Goal: Task Accomplishment & Management: Manage account settings

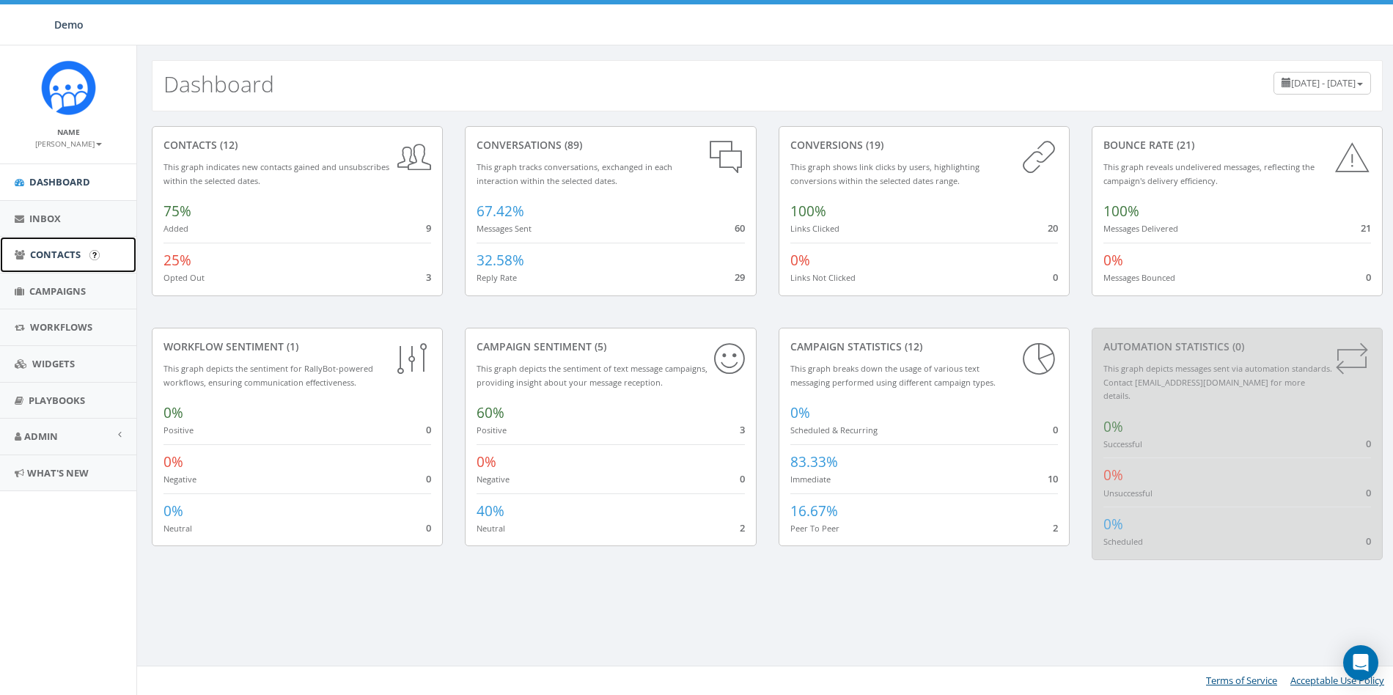
click at [62, 257] on span "Contacts" at bounding box center [55, 254] width 51 height 13
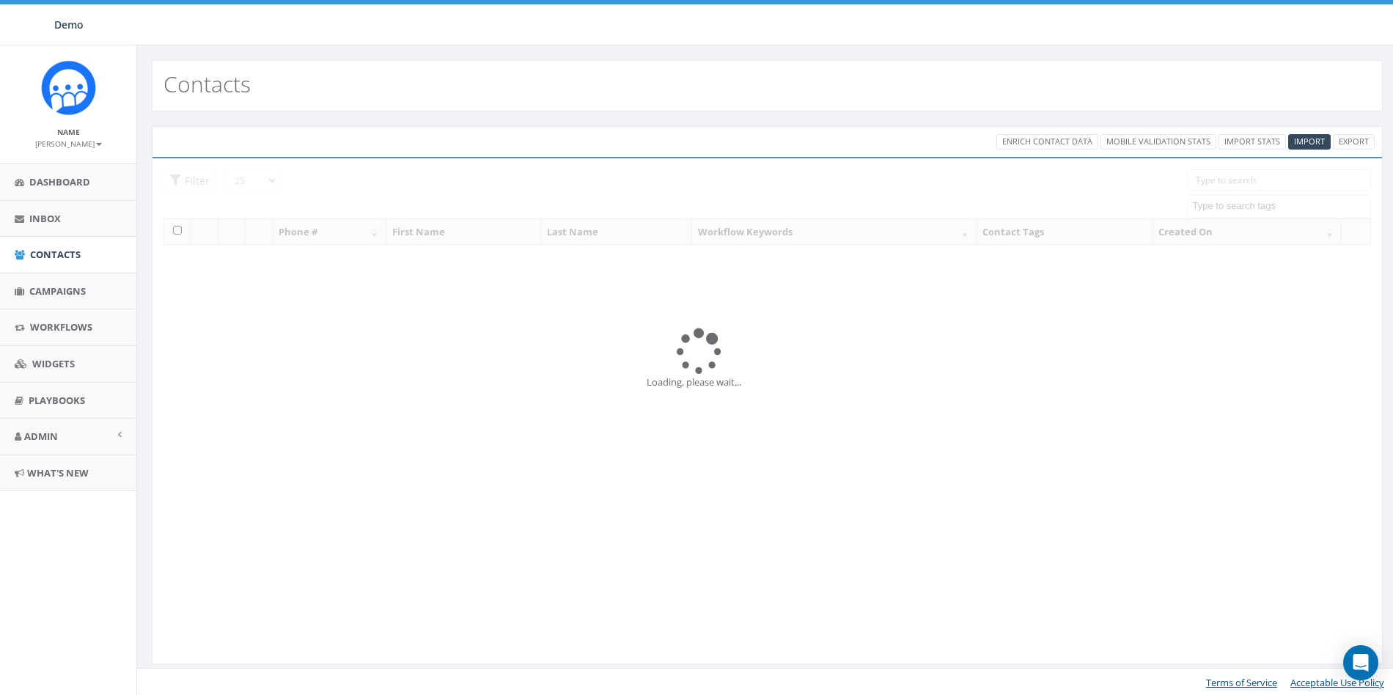
select select
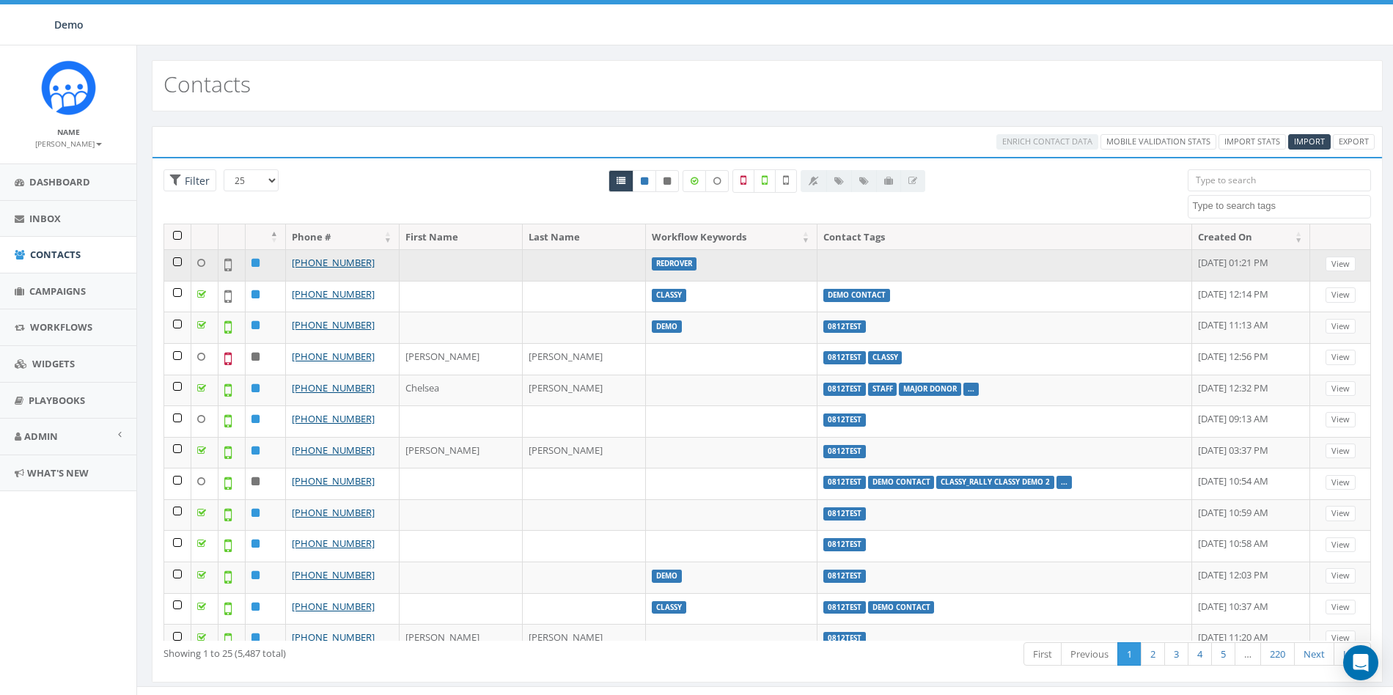
click at [177, 258] on td at bounding box center [177, 265] width 27 height 32
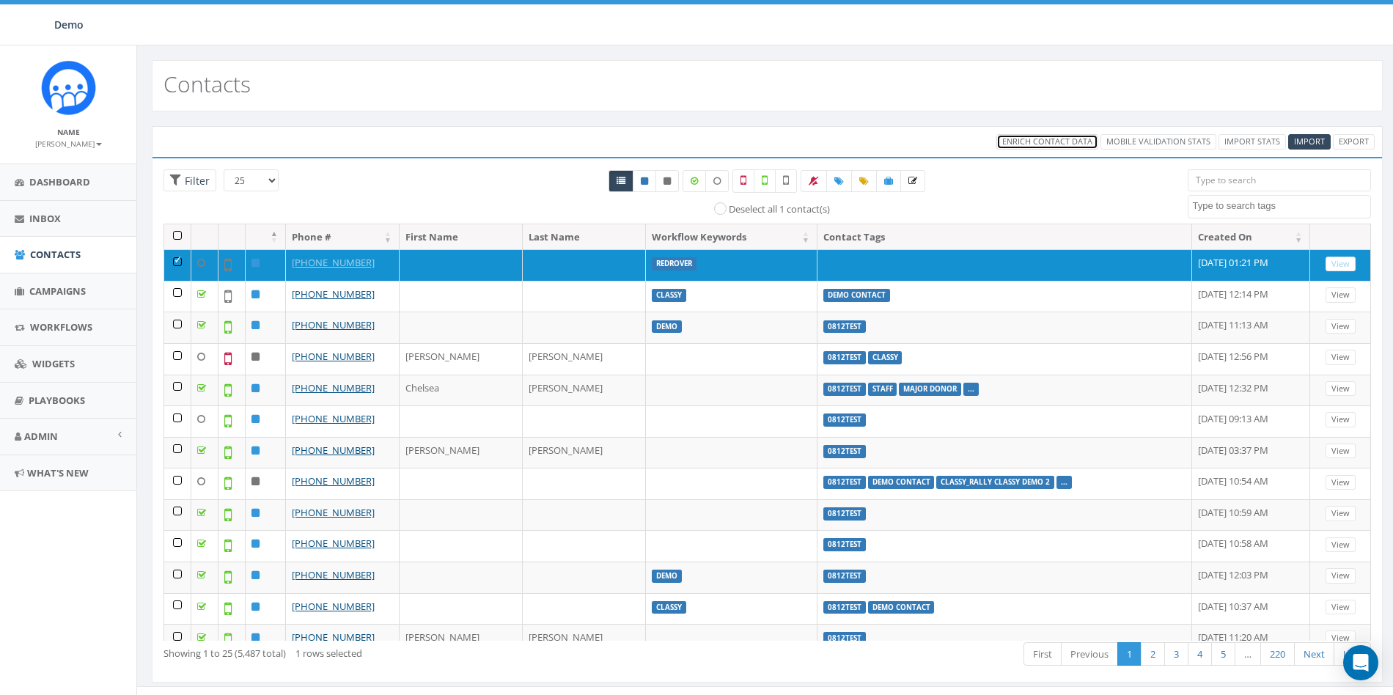
click at [1049, 141] on span "Enrich Contact Data" at bounding box center [1047, 141] width 90 height 11
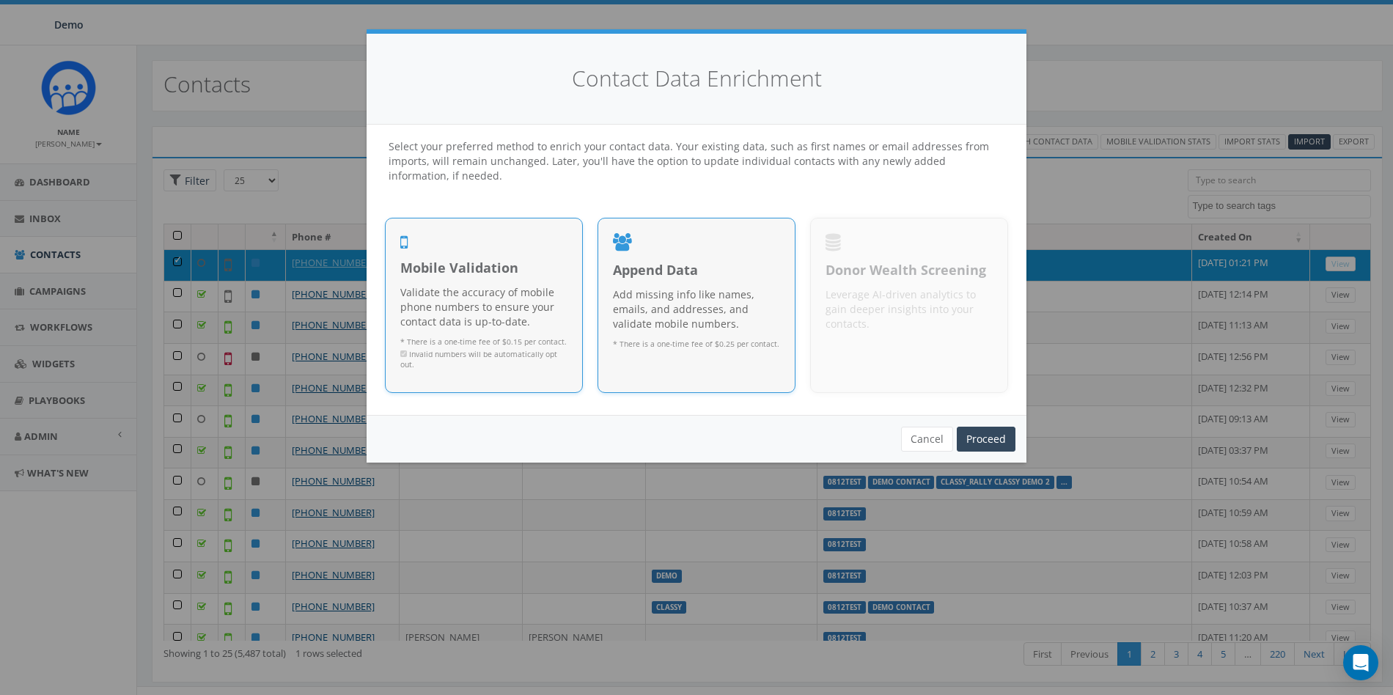
click at [664, 273] on span "Append Data" at bounding box center [696, 270] width 167 height 19
click at [990, 427] on link "Proceed" at bounding box center [986, 439] width 59 height 25
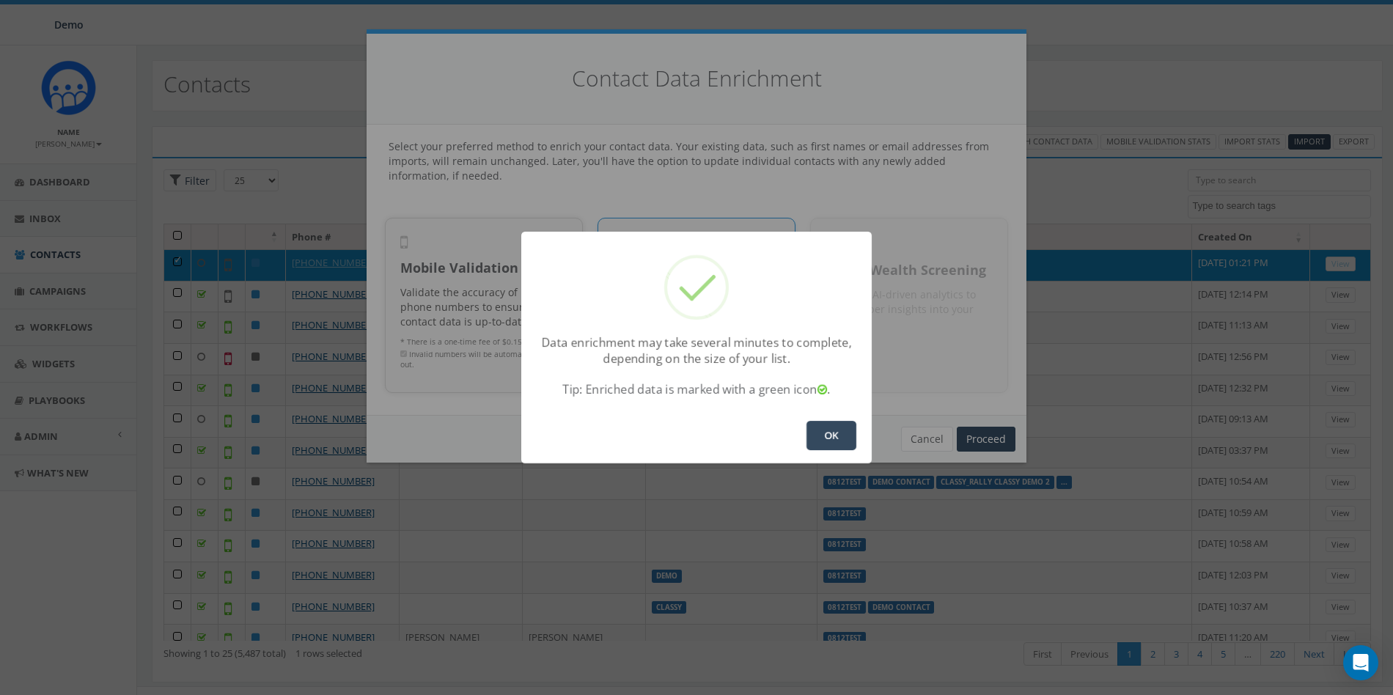
click at [835, 445] on button "OK" at bounding box center [831, 435] width 50 height 29
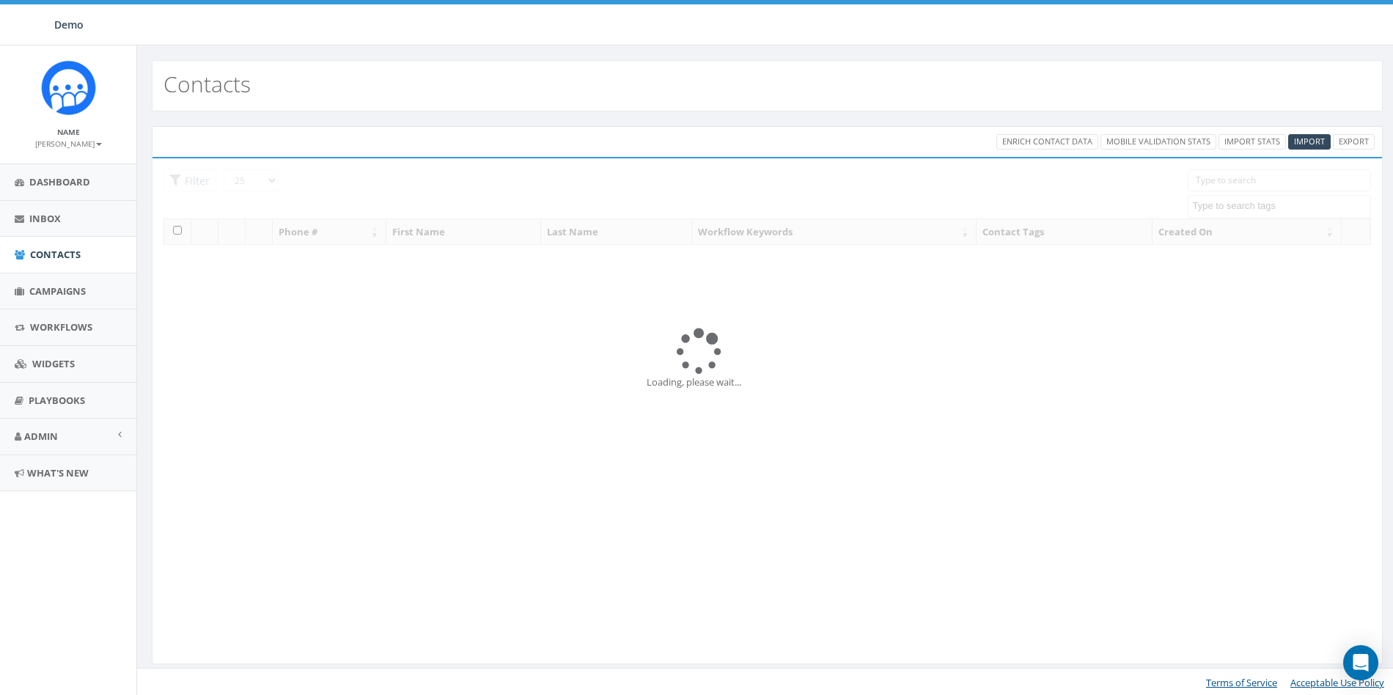
select select
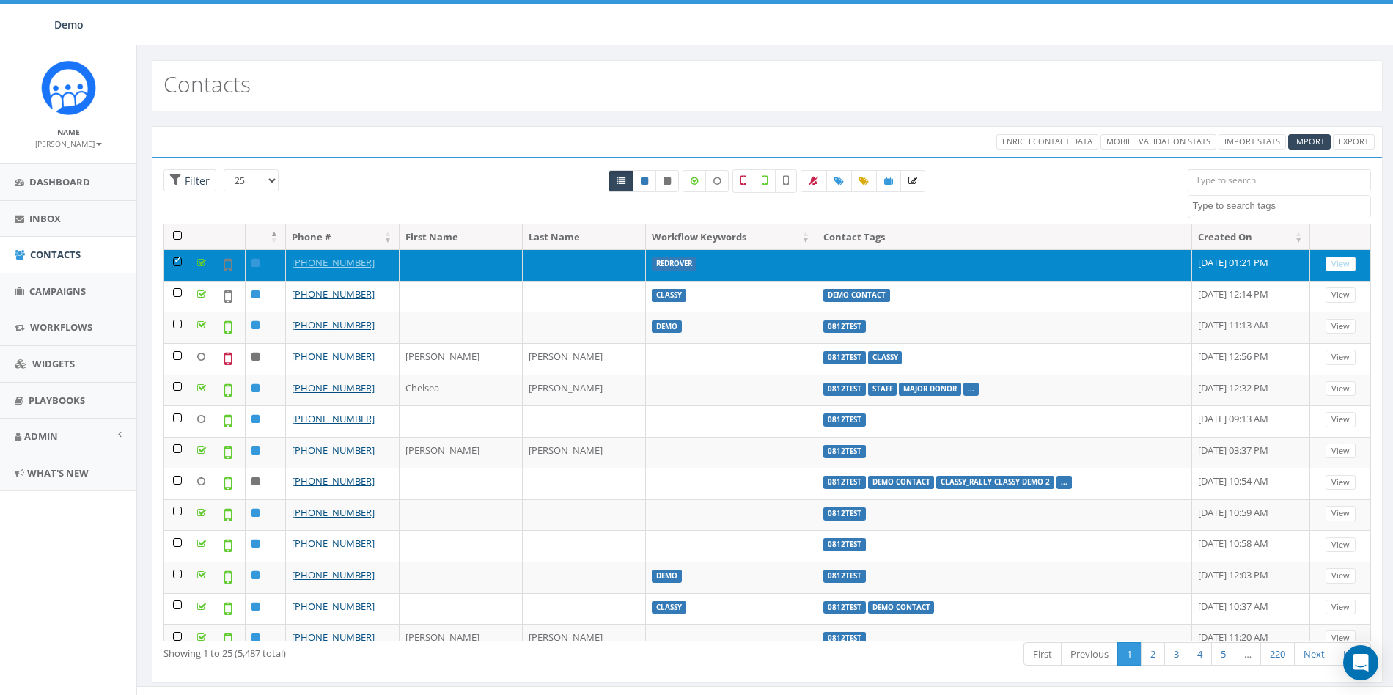
click at [175, 260] on td at bounding box center [177, 265] width 27 height 32
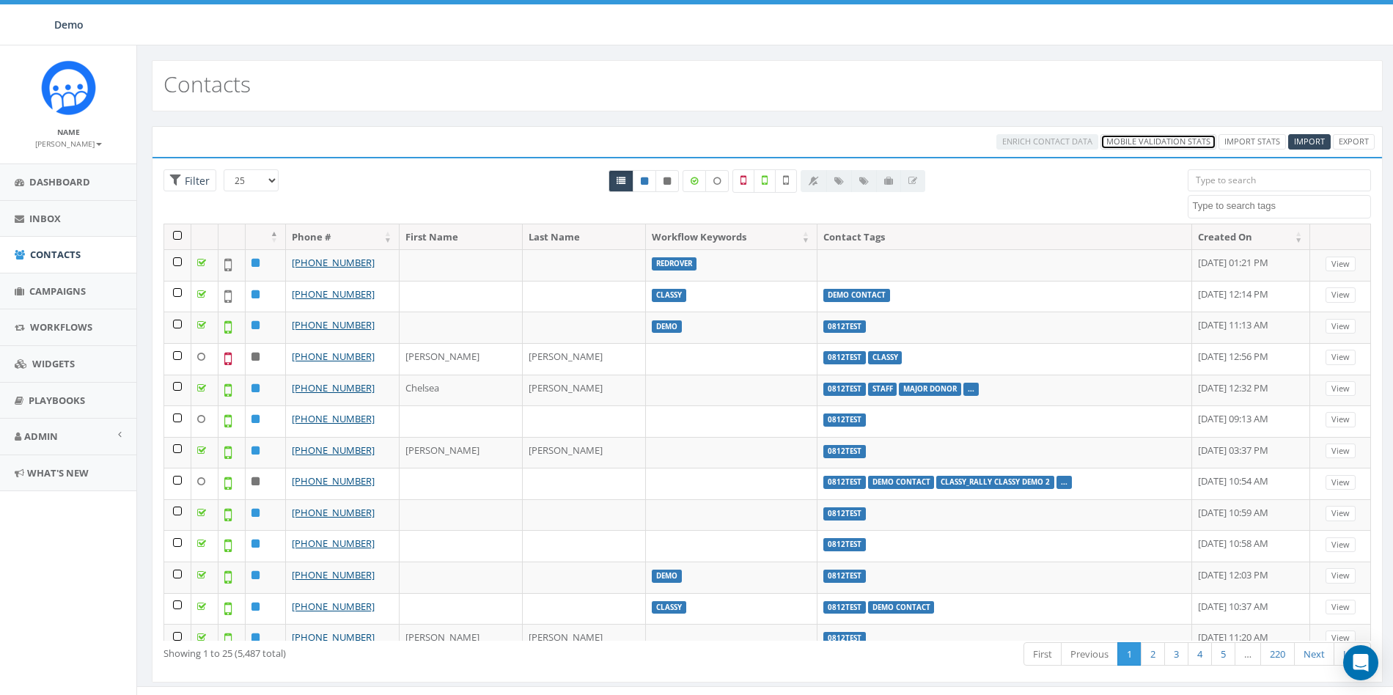
click at [1149, 138] on link "Mobile Validation Stats" at bounding box center [1158, 141] width 116 height 15
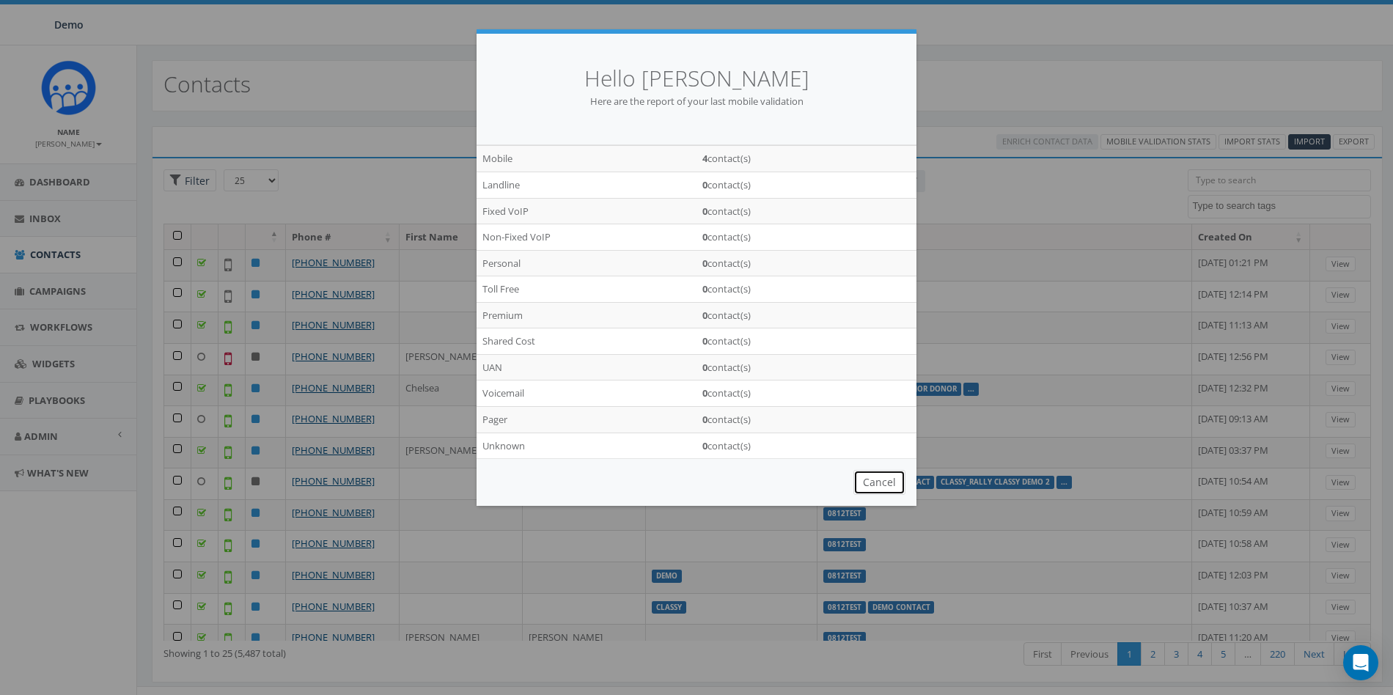
click at [875, 483] on button "Cancel" at bounding box center [879, 482] width 52 height 25
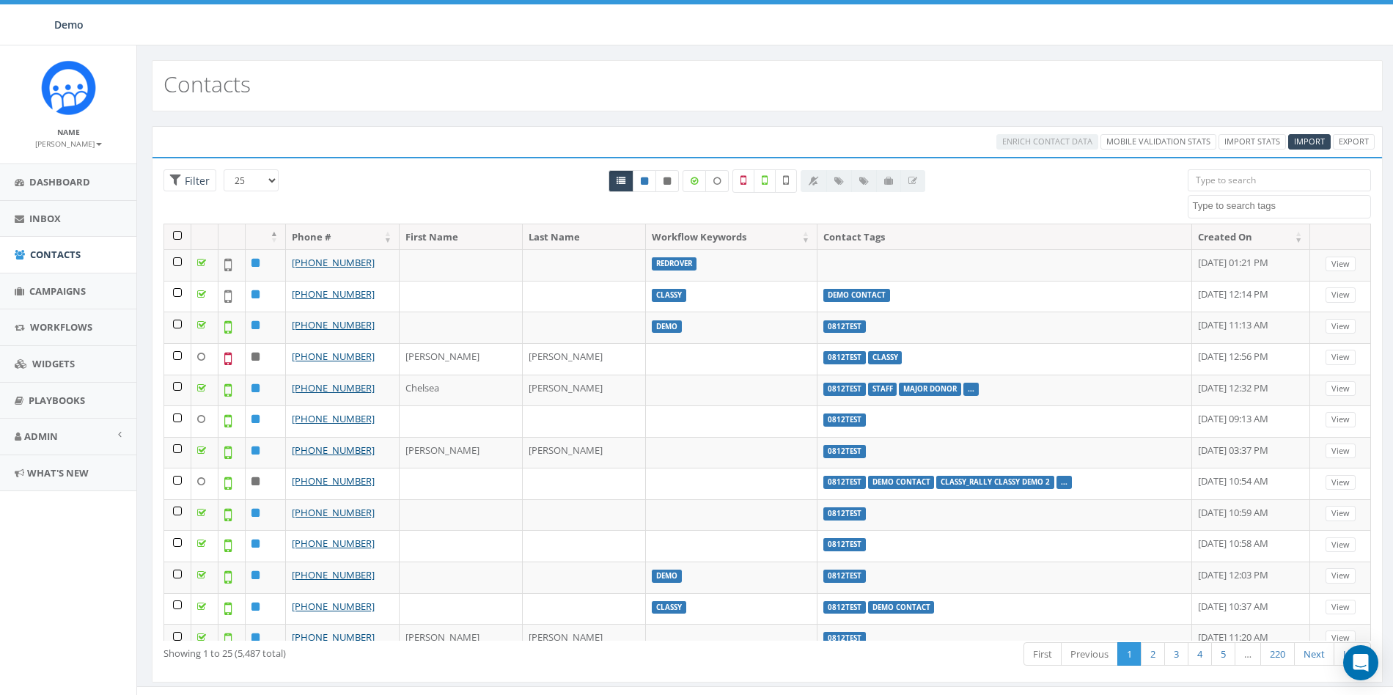
click at [1028, 177] on div "All 0 contact(s) on current page All 5487 contact(s) filtered" at bounding box center [767, 196] width 820 height 54
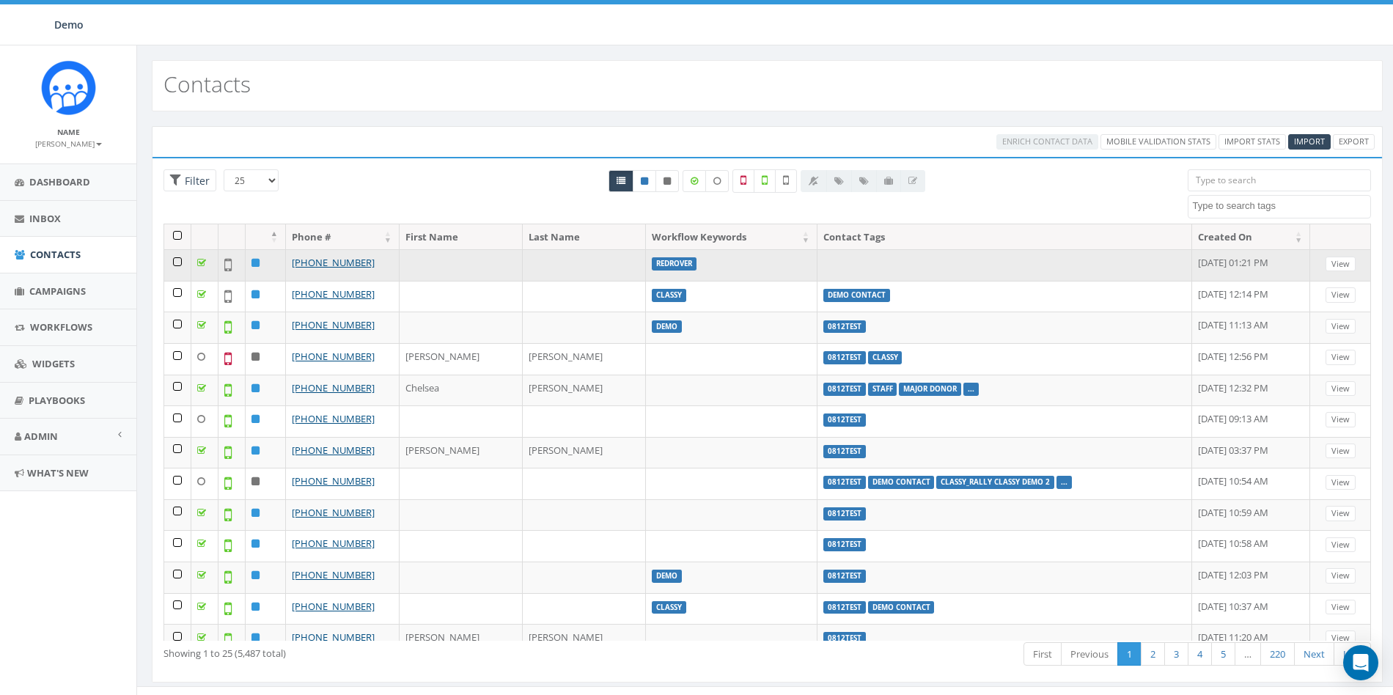
drag, startPoint x: 183, startPoint y: 259, endPoint x: 185, endPoint y: 274, distance: 15.6
click at [183, 260] on td at bounding box center [177, 265] width 27 height 32
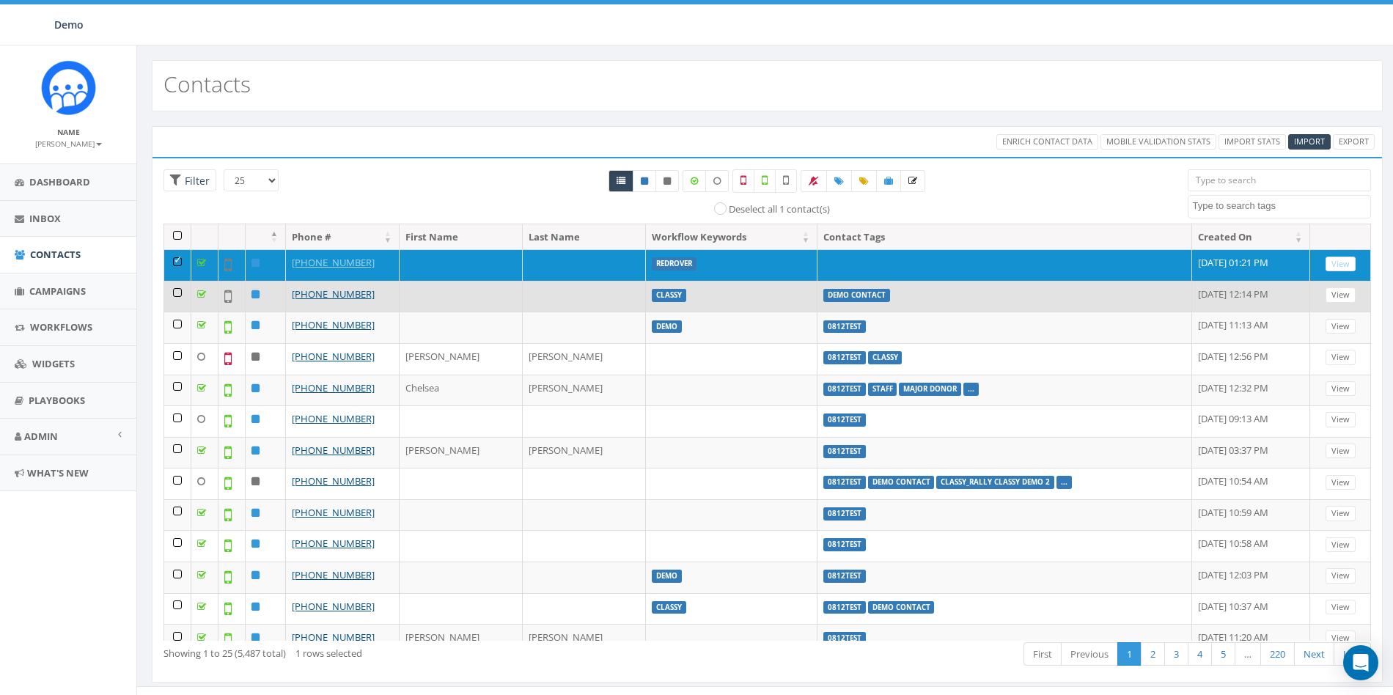
click at [177, 294] on td at bounding box center [177, 297] width 27 height 32
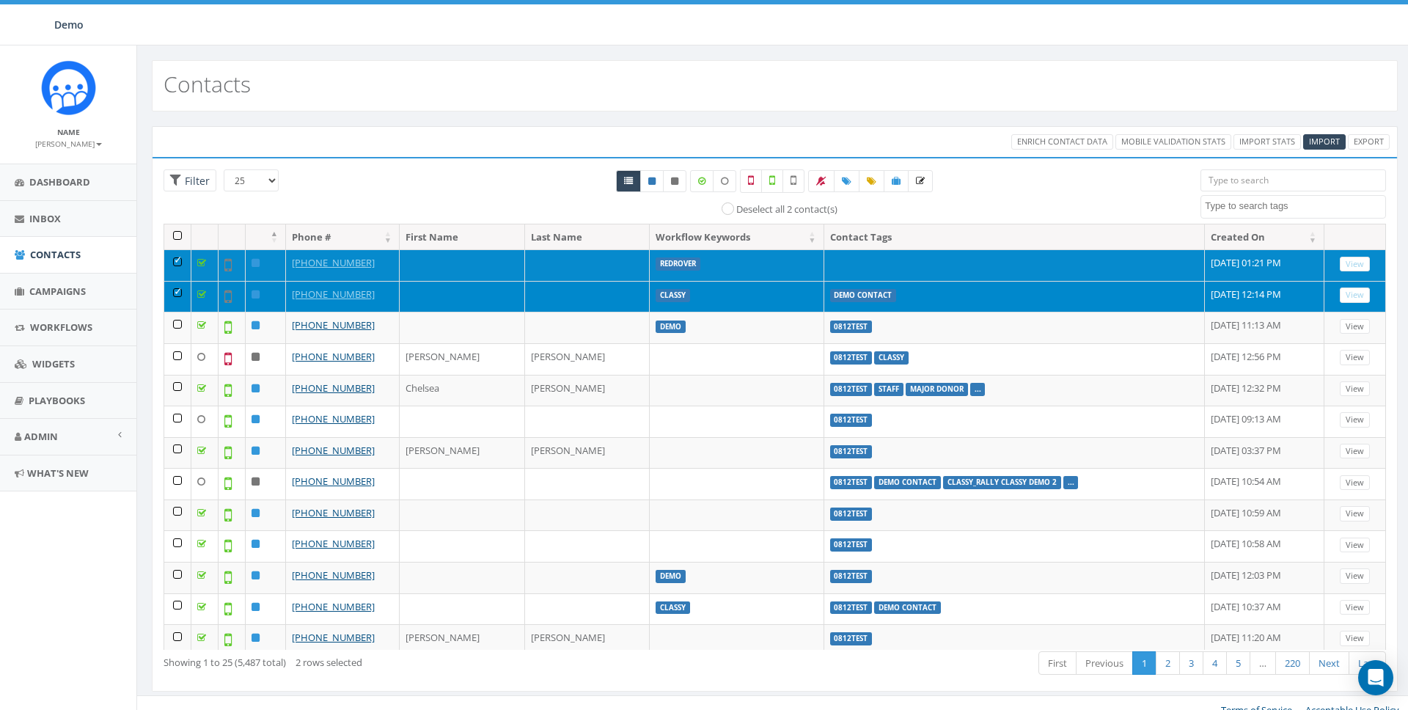
click at [177, 266] on td at bounding box center [177, 265] width 27 height 32
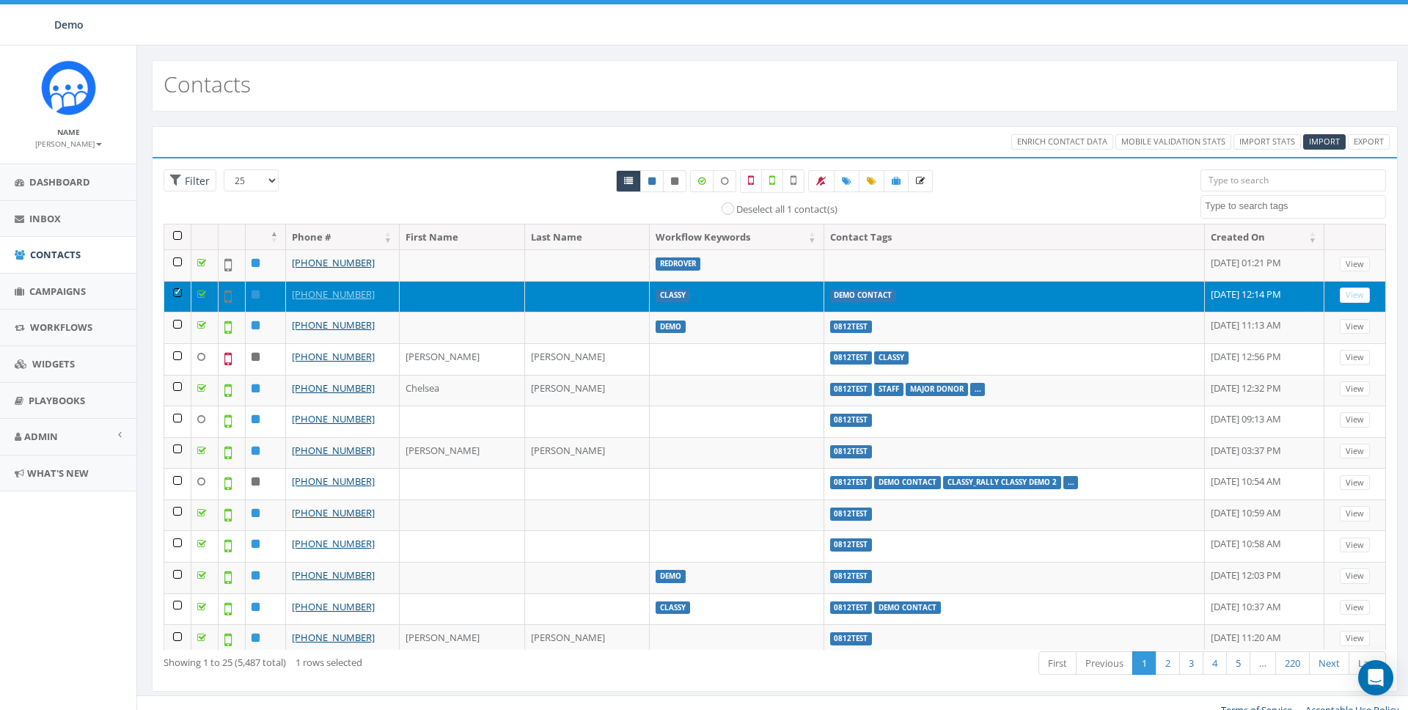
click at [182, 288] on td at bounding box center [177, 297] width 27 height 32
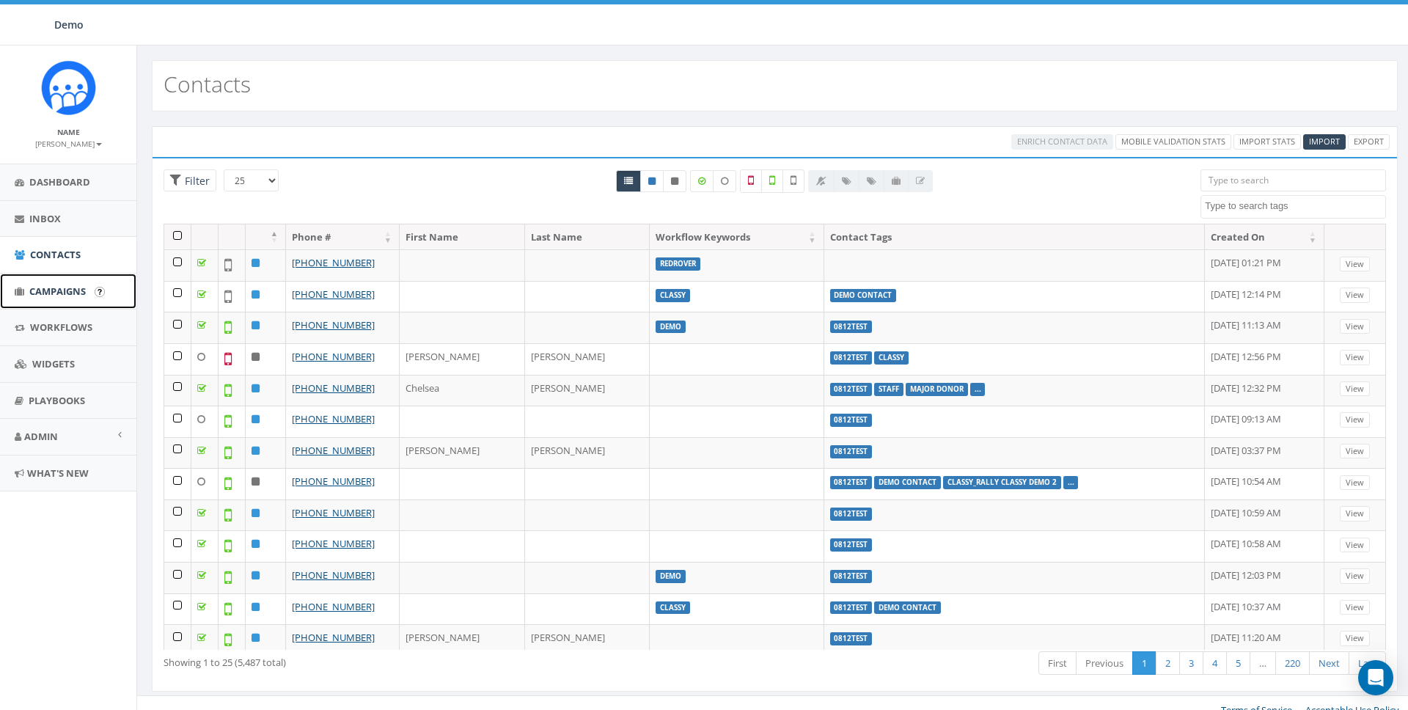
click at [66, 295] on span "Campaigns" at bounding box center [57, 290] width 56 height 13
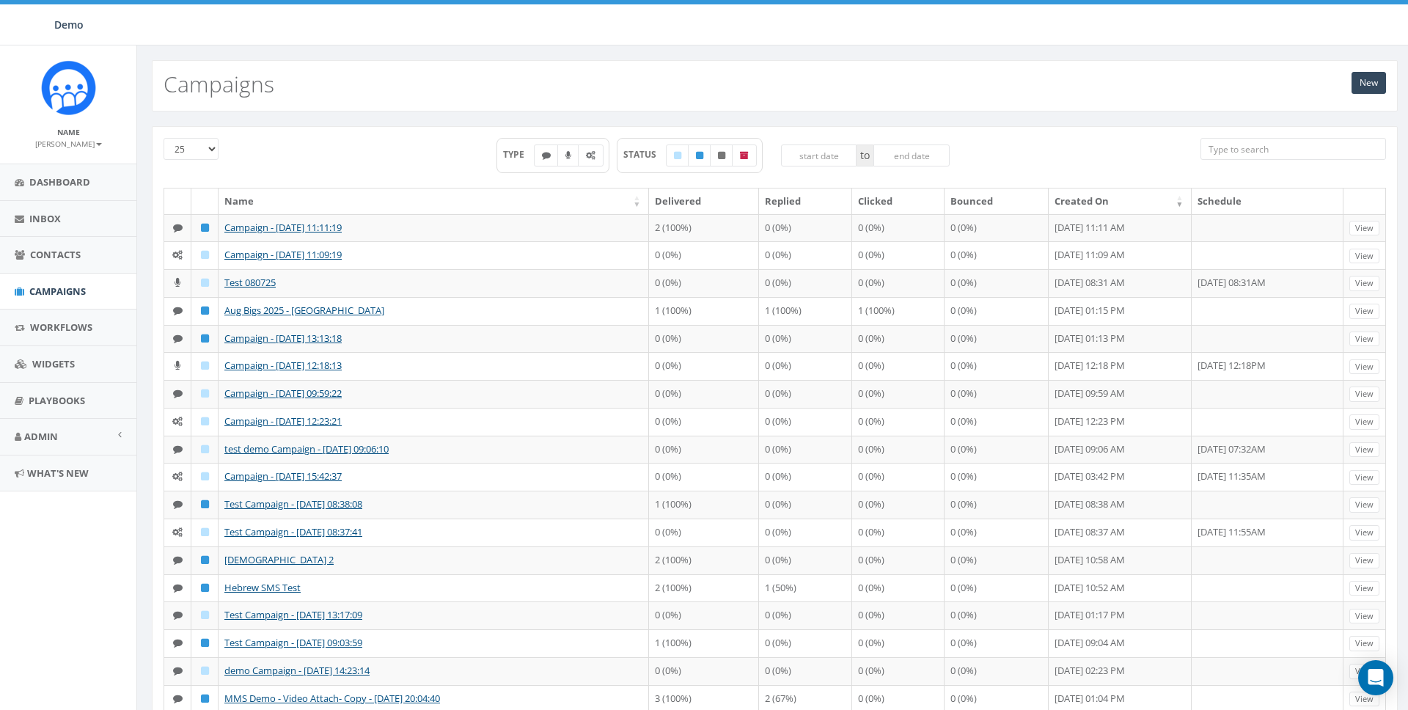
click at [77, 148] on small "[PERSON_NAME]" at bounding box center [68, 144] width 67 height 10
click at [37, 186] on link "Sign Out" at bounding box center [73, 184] width 116 height 18
